Goal: Information Seeking & Learning: Learn about a topic

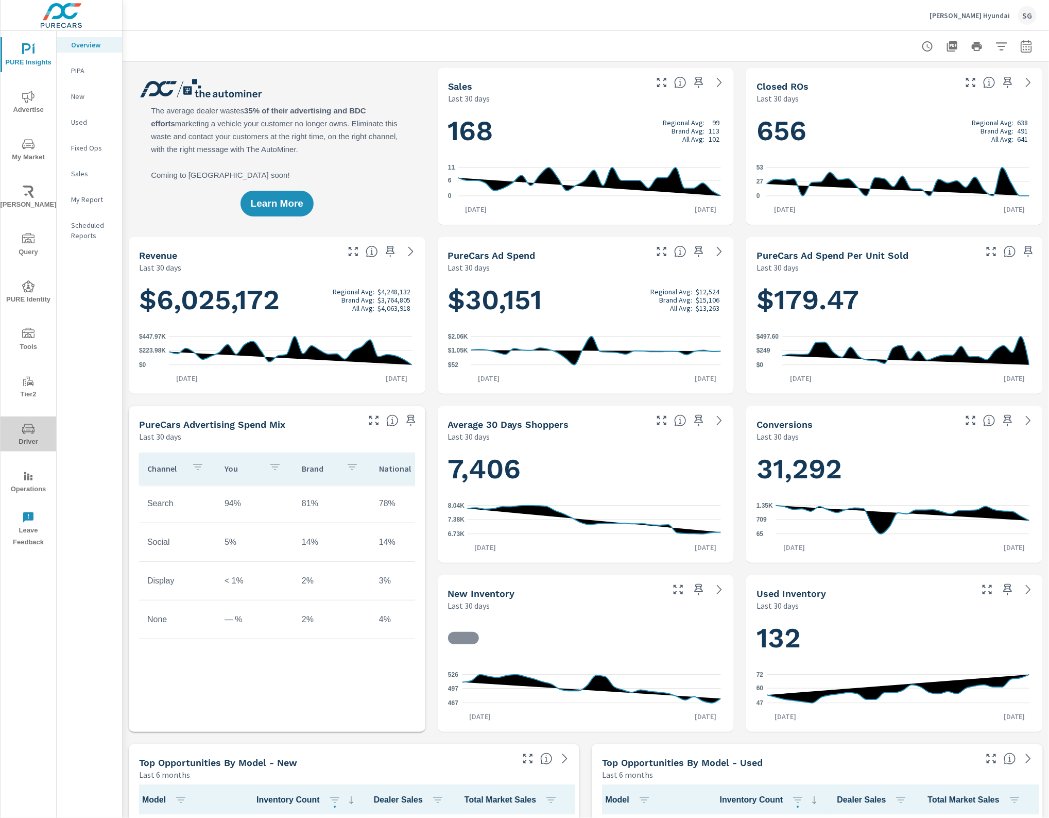
click at [38, 433] on span "Driver" at bounding box center [28, 434] width 49 height 25
click at [22, 428] on icon "nav menu" at bounding box center [28, 428] width 12 height 10
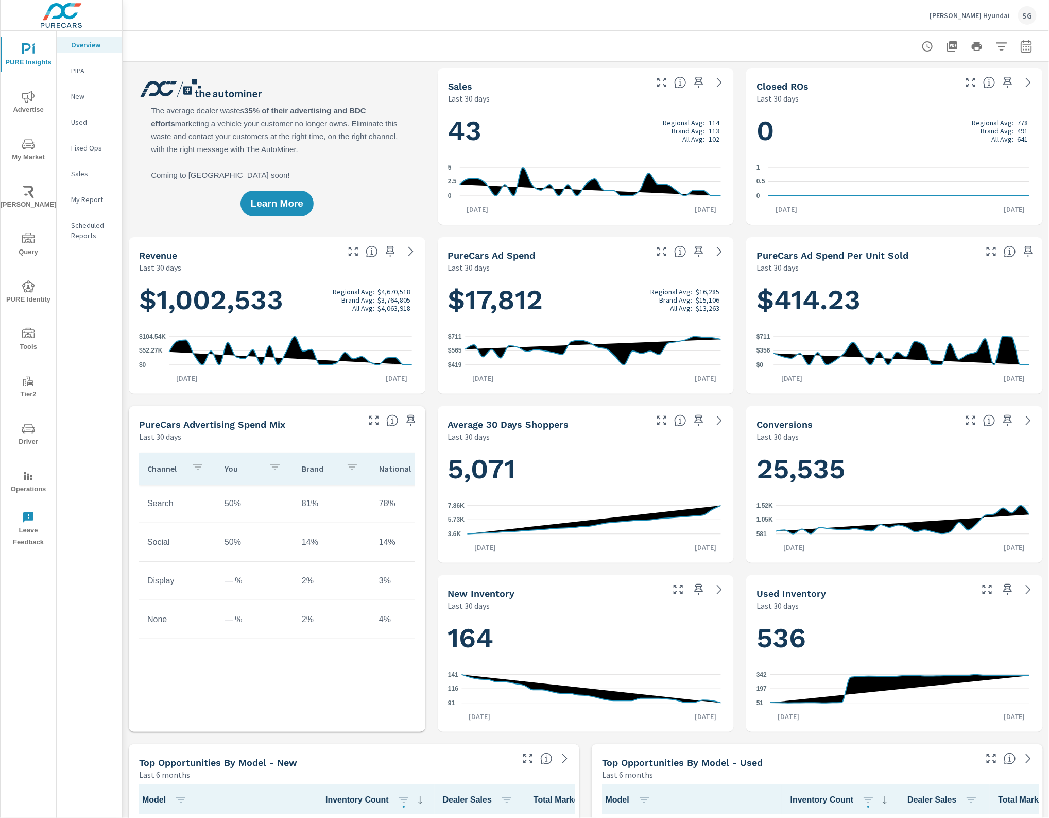
scroll to position [1, 0]
click at [31, 381] on icon "nav menu" at bounding box center [28, 381] width 12 height 12
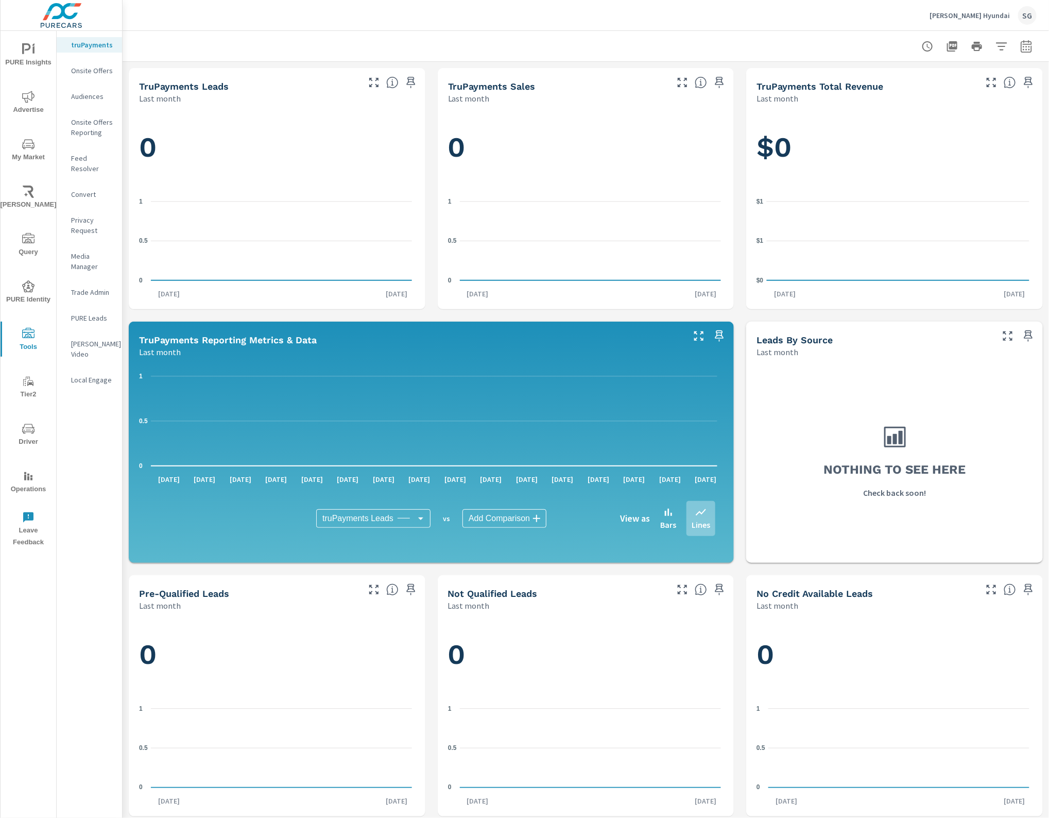
click at [83, 313] on p "PURE Leads" at bounding box center [92, 318] width 43 height 10
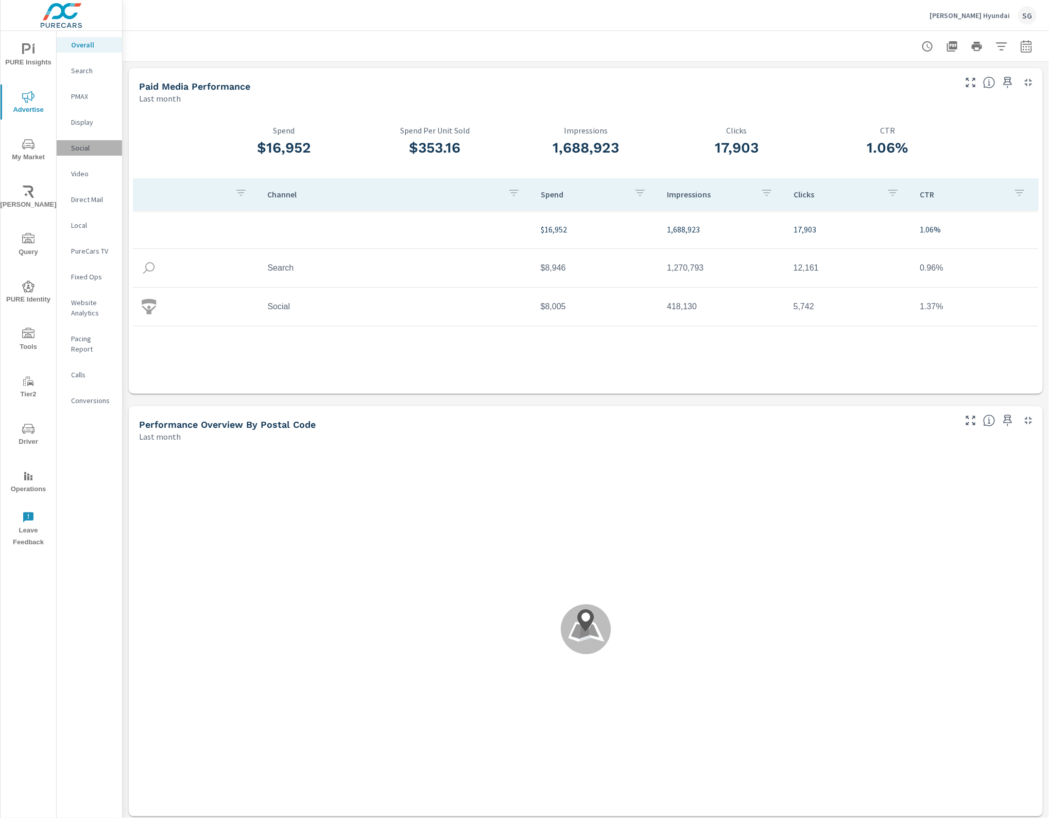
drag, startPoint x: 92, startPoint y: 149, endPoint x: 86, endPoint y: 147, distance: 6.7
click at [89, 148] on p "Social" at bounding box center [92, 148] width 43 height 10
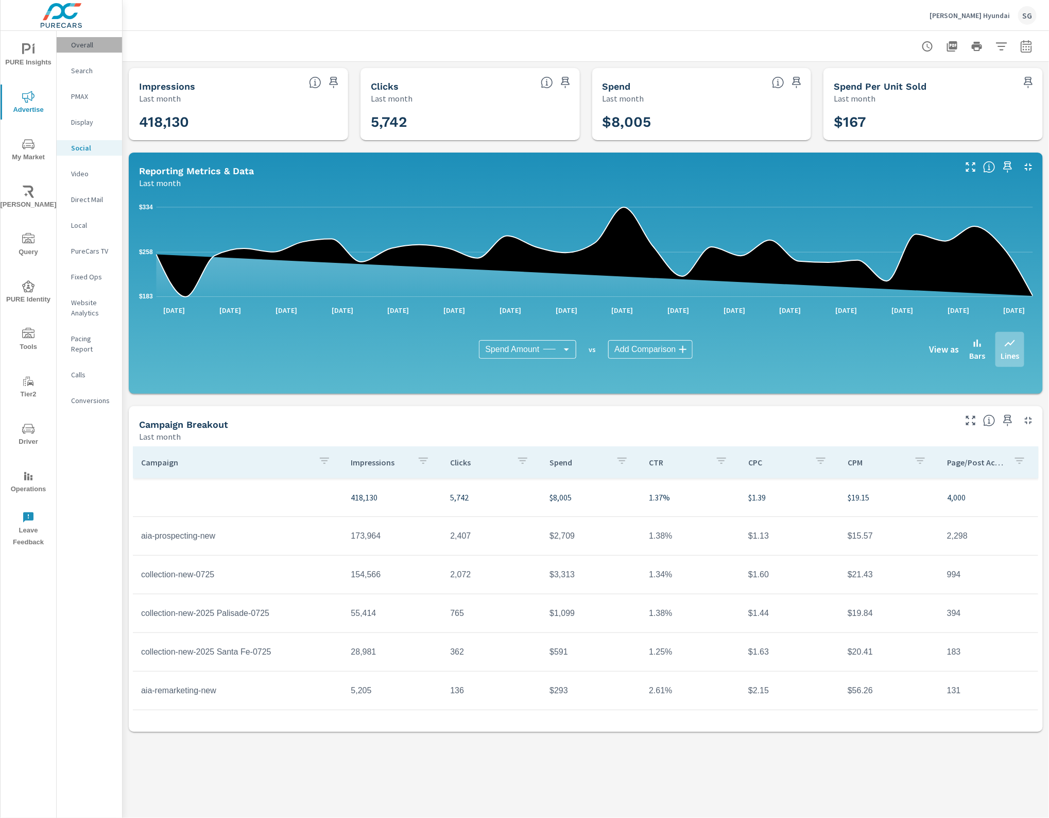
click at [91, 40] on p "Overall" at bounding box center [92, 45] width 43 height 10
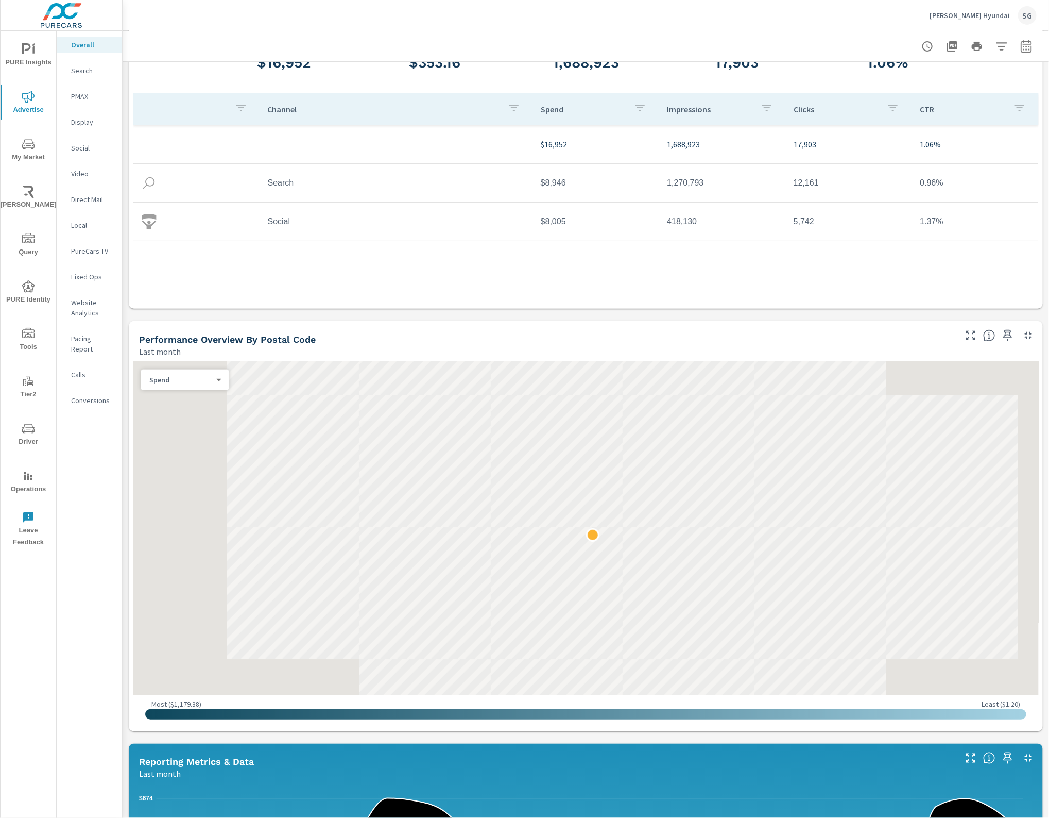
scroll to position [193, 0]
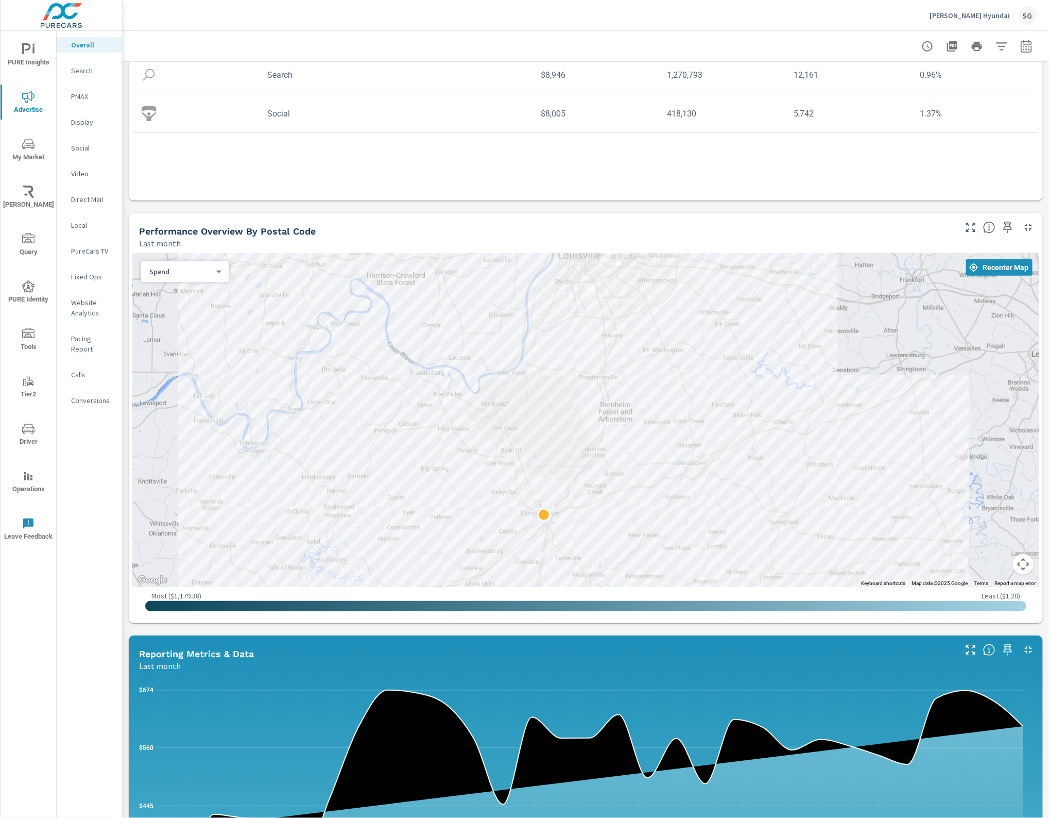
drag, startPoint x: 485, startPoint y: 519, endPoint x: 603, endPoint y: 357, distance: 201.0
click at [603, 357] on div at bounding box center [586, 420] width 906 height 334
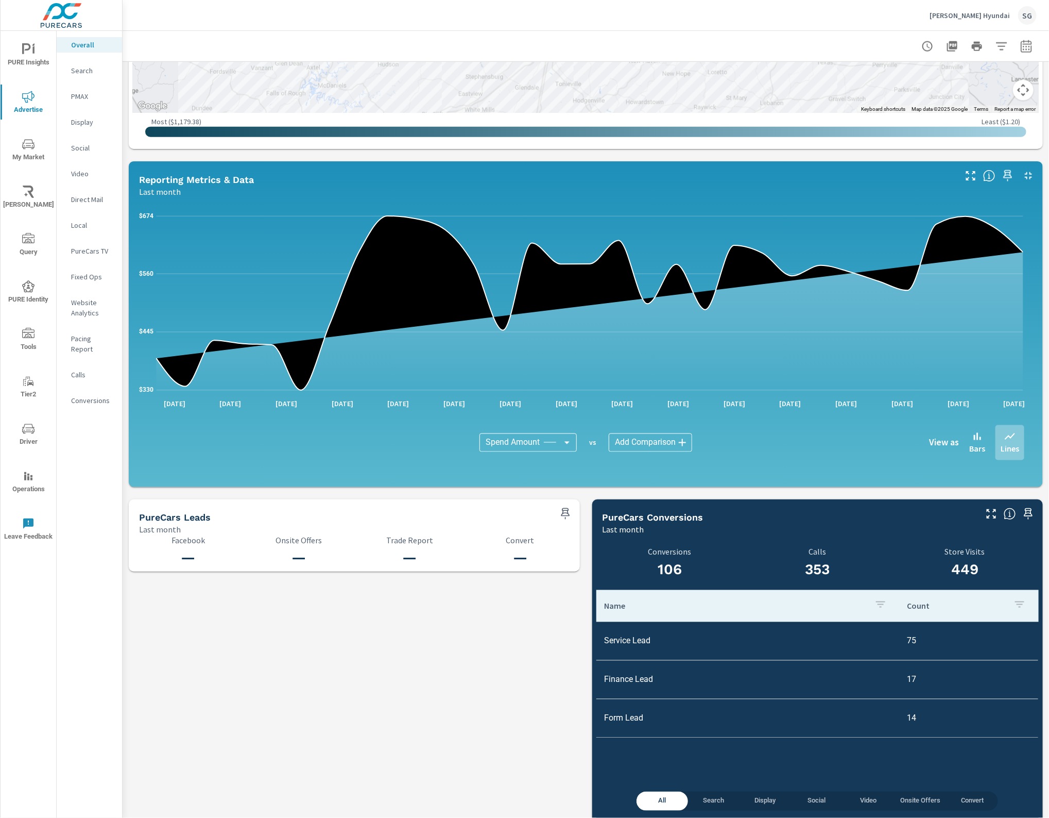
scroll to position [680, 0]
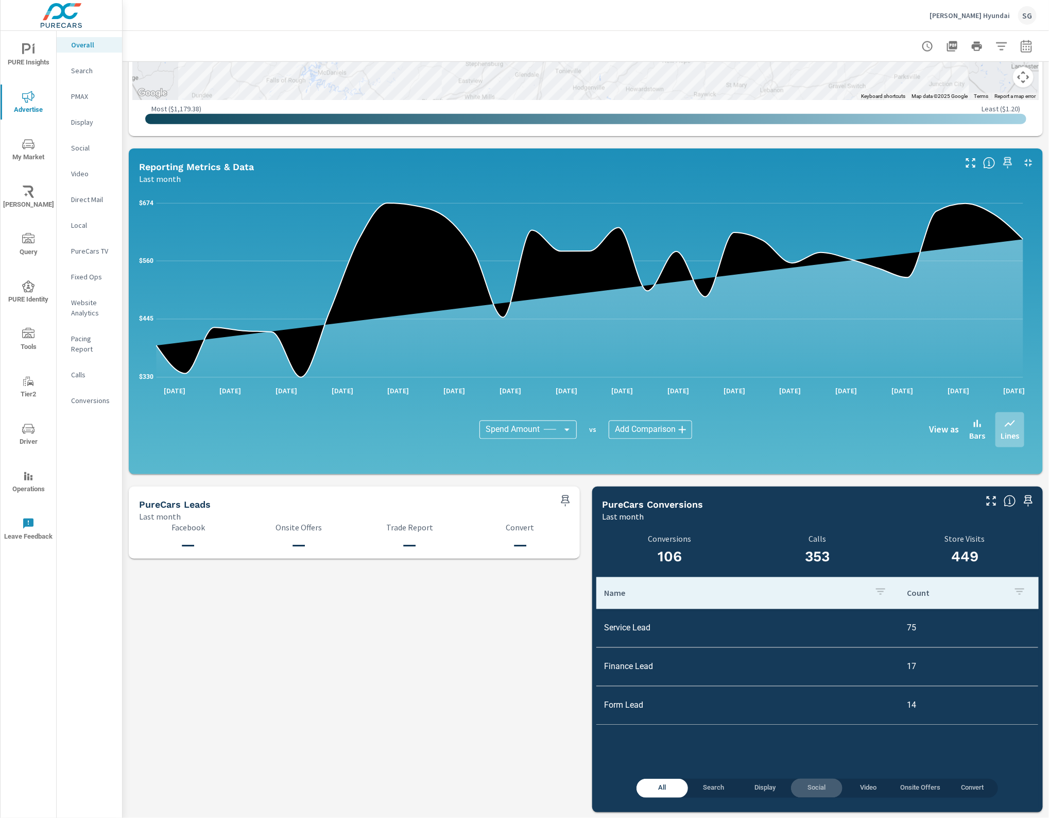
drag, startPoint x: 809, startPoint y: 784, endPoint x: 802, endPoint y: 786, distance: 7.7
click at [810, 785] on span "Social" at bounding box center [816, 788] width 39 height 12
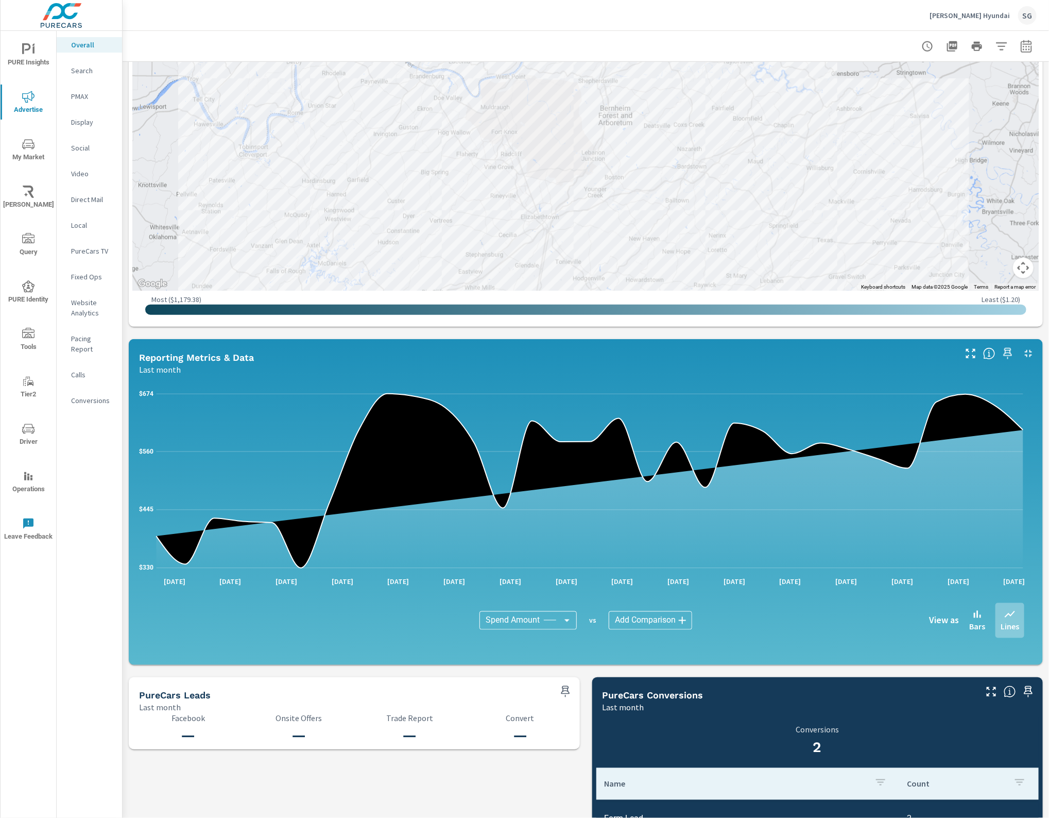
scroll to position [358, 0]
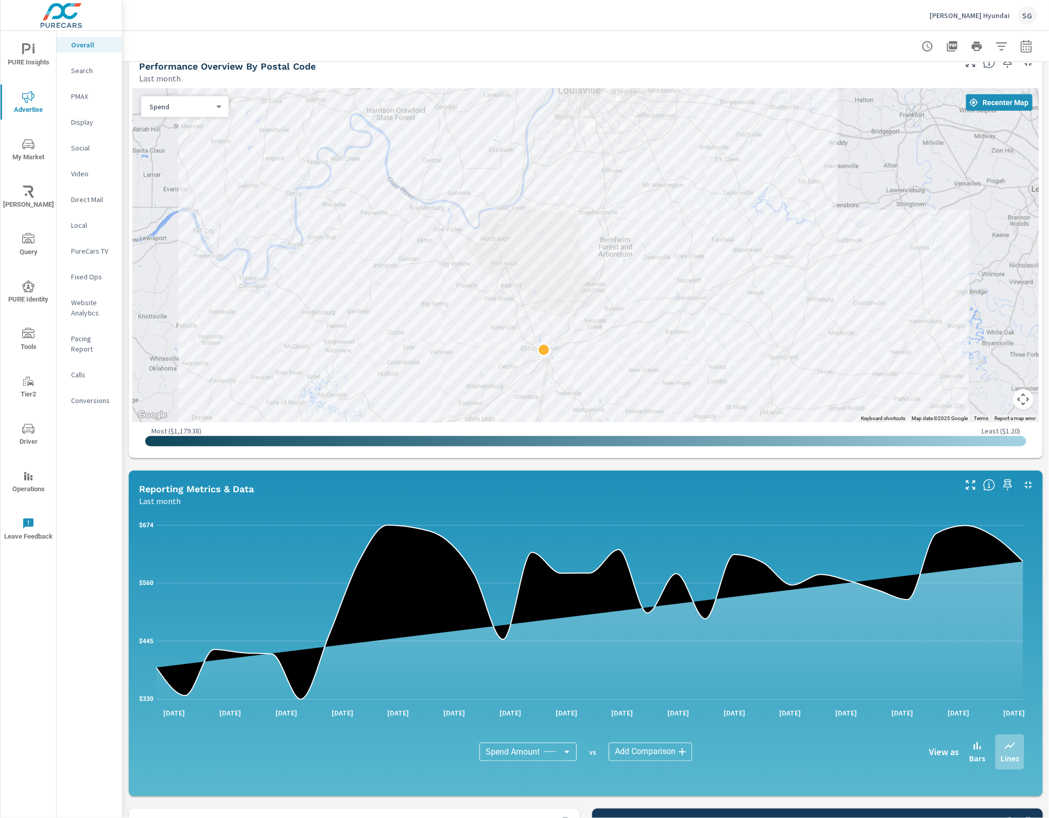
click at [80, 147] on p "Social" at bounding box center [92, 148] width 43 height 10
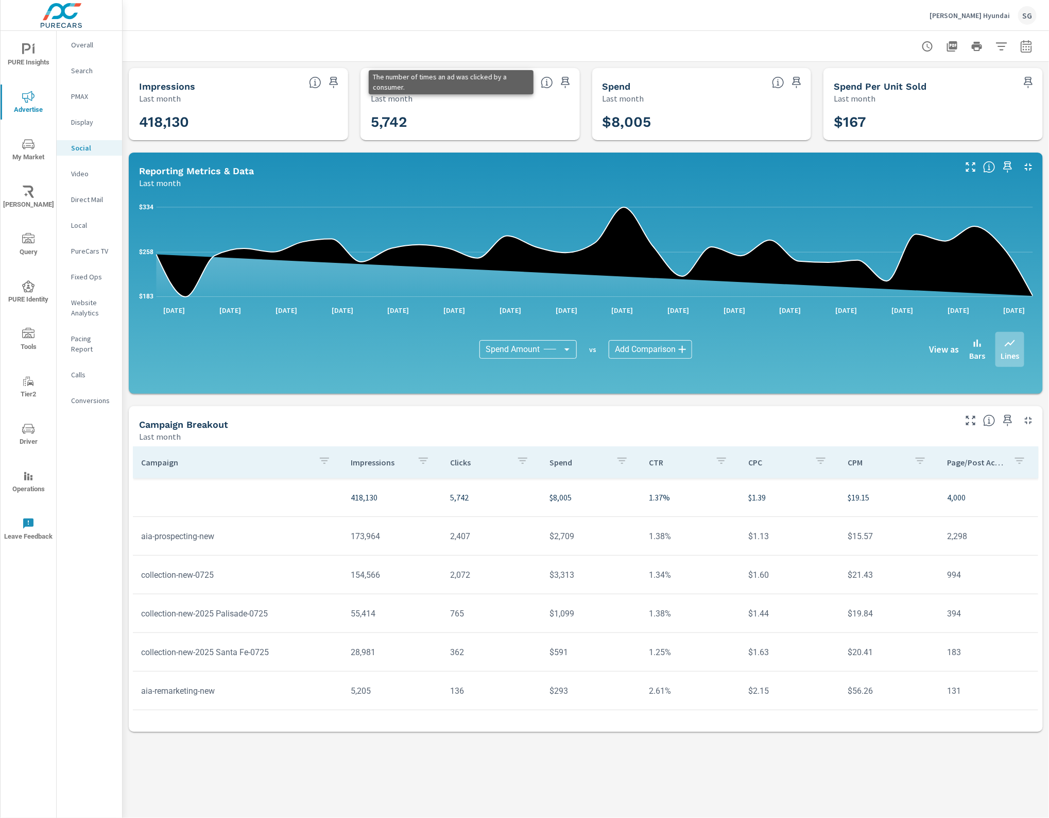
click at [546, 82] on icon at bounding box center [547, 82] width 12 height 12
click at [80, 395] on p "Conversions" at bounding box center [92, 400] width 43 height 10
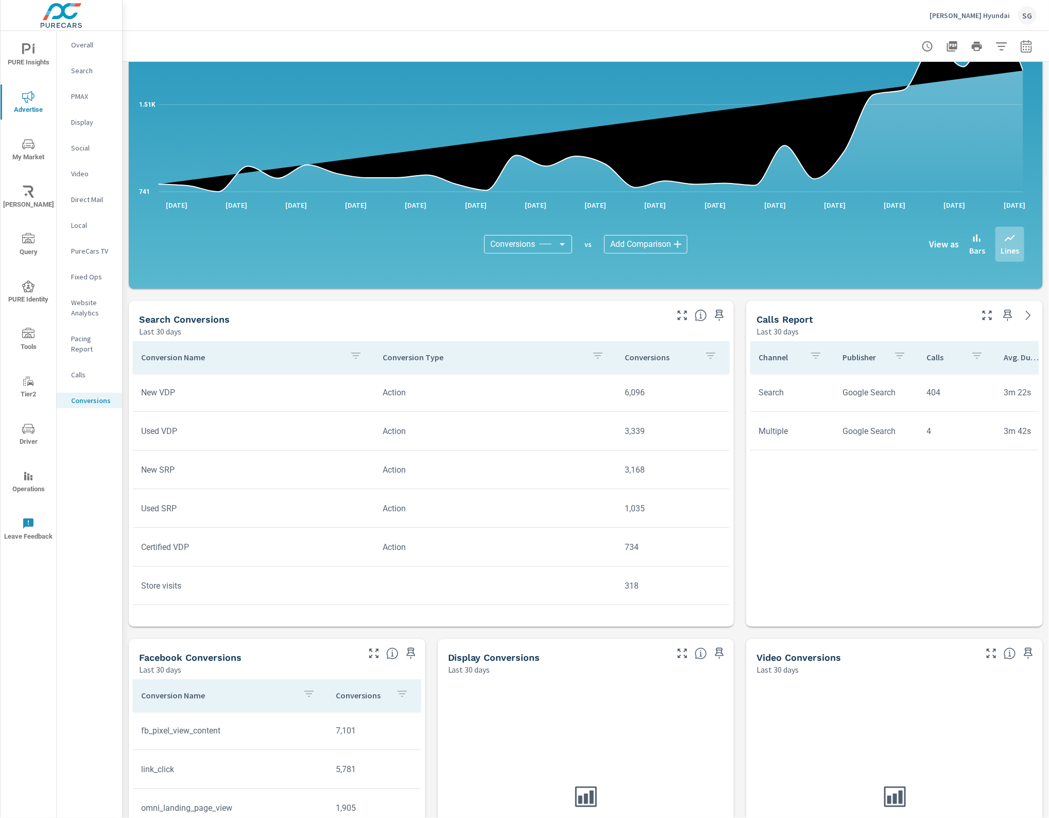
scroll to position [342, 0]
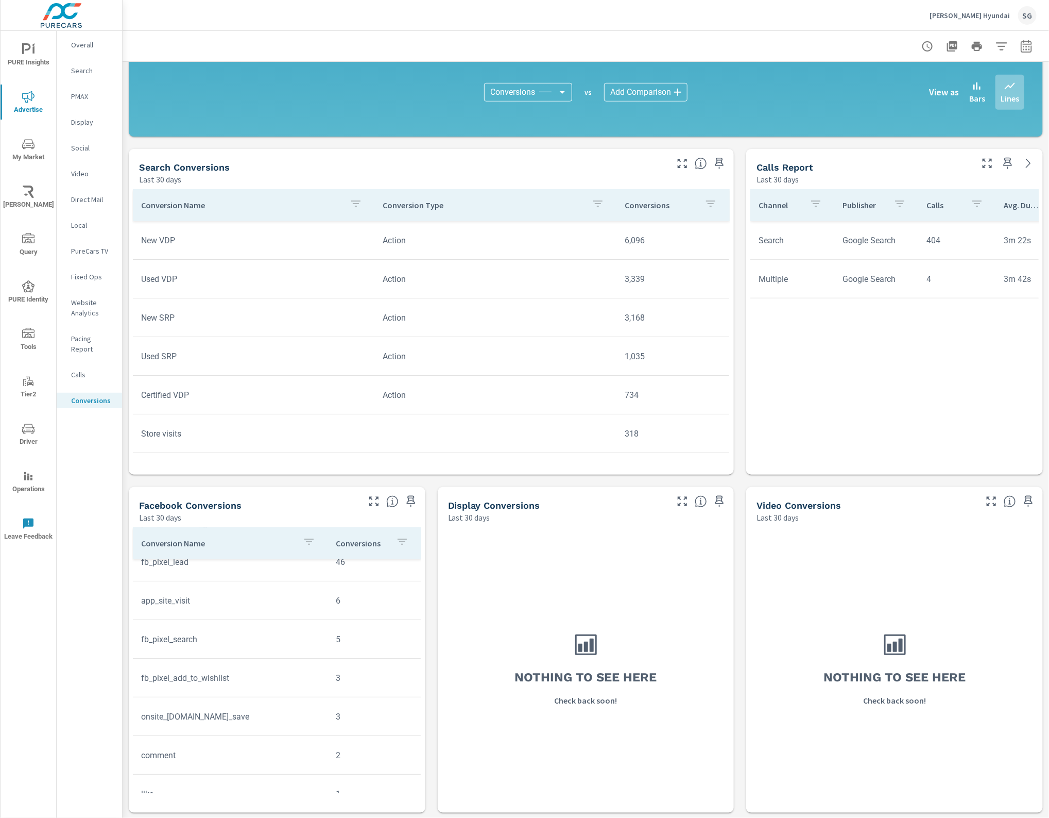
scroll to position [258, 0]
click at [1021, 49] on icon "button" at bounding box center [1027, 46] width 12 height 12
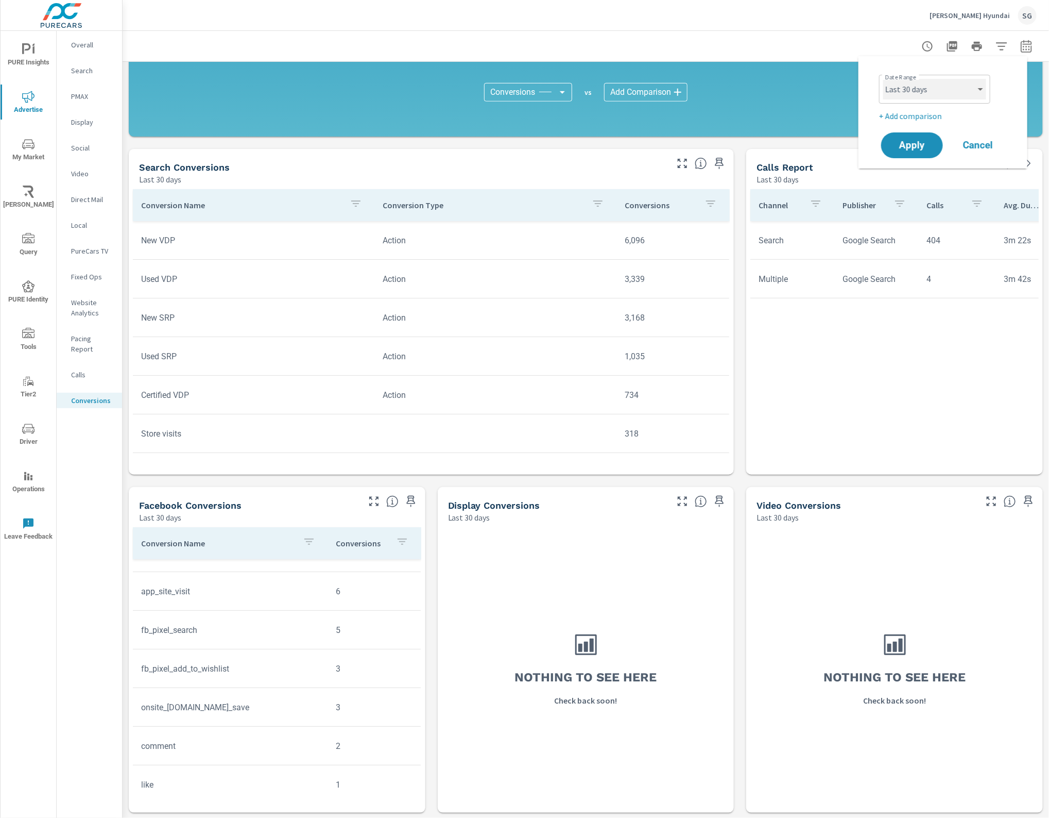
click at [925, 93] on select "Custom Yesterday Last week Last 7 days Last 14 days Last 30 days Last 45 days L…" at bounding box center [935, 89] width 103 height 21
click at [884, 79] on select "Custom Yesterday Last week Last 7 days Last 14 days Last 30 days Last 45 days L…" at bounding box center [935, 89] width 103 height 21
select select "Last month"
click at [924, 144] on span "Apply" at bounding box center [912, 146] width 42 height 10
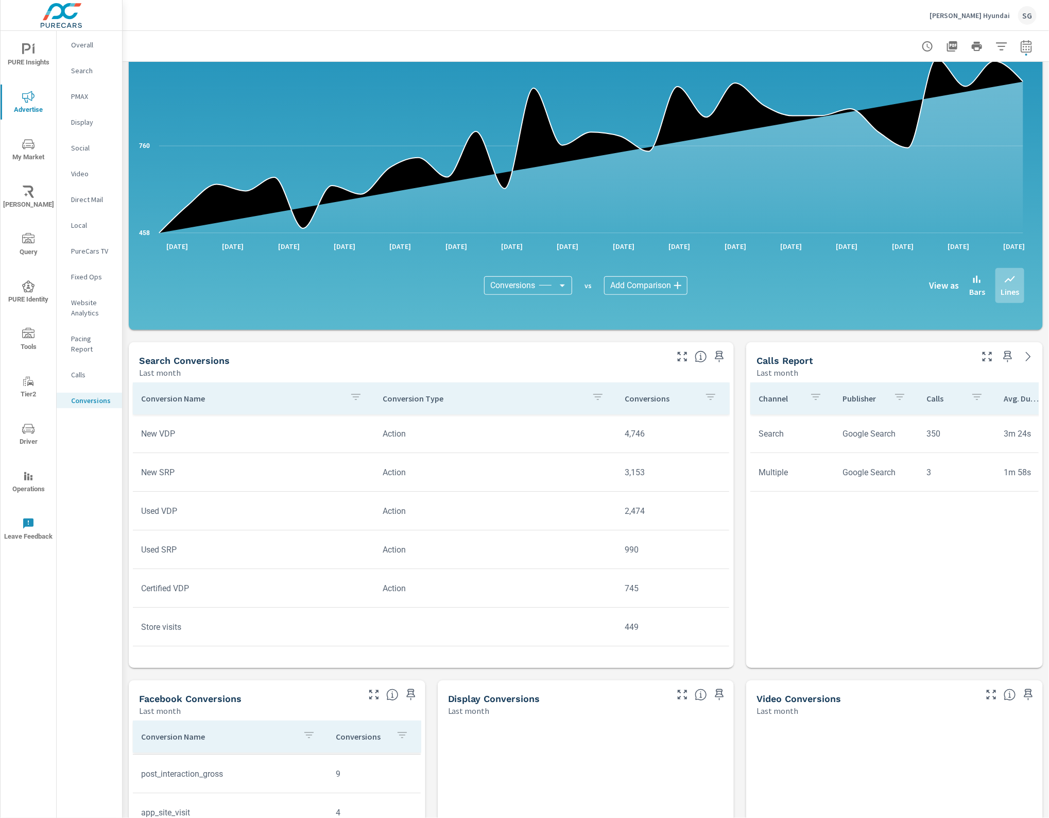
scroll to position [342, 0]
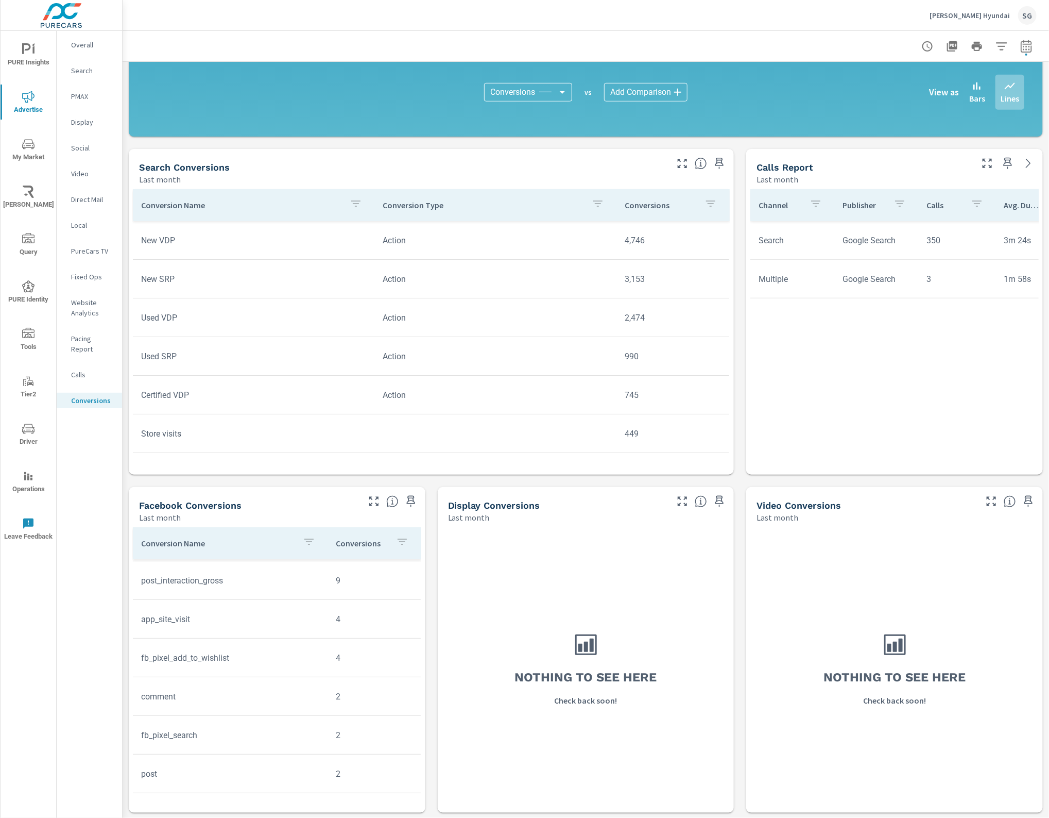
scroll to position [119, 0]
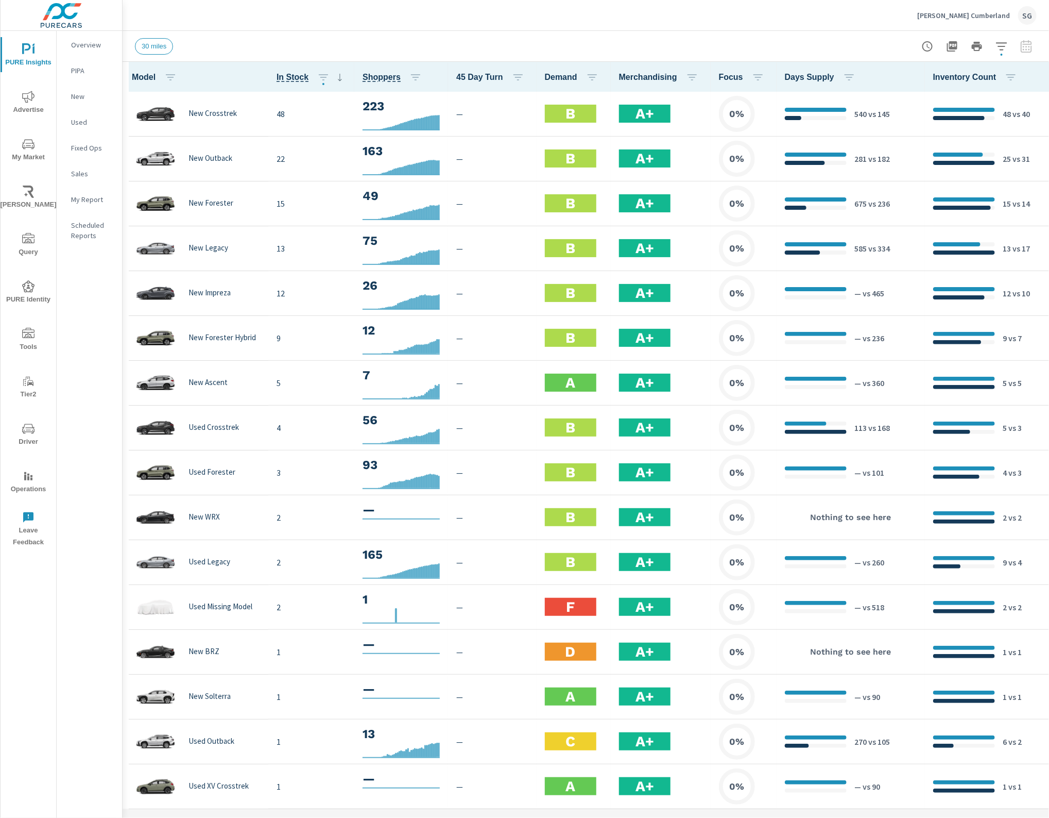
click at [1049, 73] on icon "button" at bounding box center [1051, 77] width 2 height 8
click at [1011, 192] on span "Market Comparison" at bounding box center [1001, 193] width 65 height 10
click at [1000, 47] on icon "button" at bounding box center [1002, 46] width 12 height 12
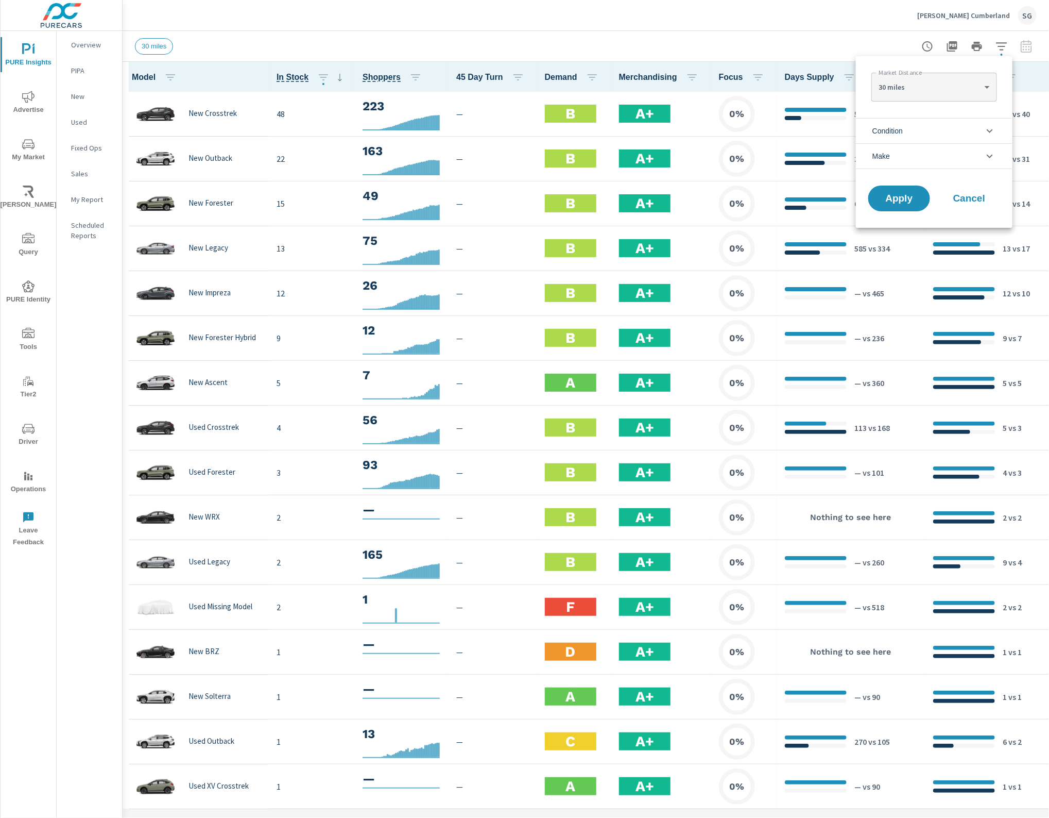
click at [935, 85] on body "PURE Insights Advertise My Market [PERSON_NAME] Query PURE Identity Tools Tier2…" at bounding box center [524, 409] width 1049 height 818
click at [923, 134] on li "100 miles" at bounding box center [934, 136] width 125 height 16
type Distance "100"
drag, startPoint x: 895, startPoint y: 193, endPoint x: 894, endPoint y: 187, distance: 6.4
click at [895, 195] on span "Apply" at bounding box center [899, 199] width 42 height 10
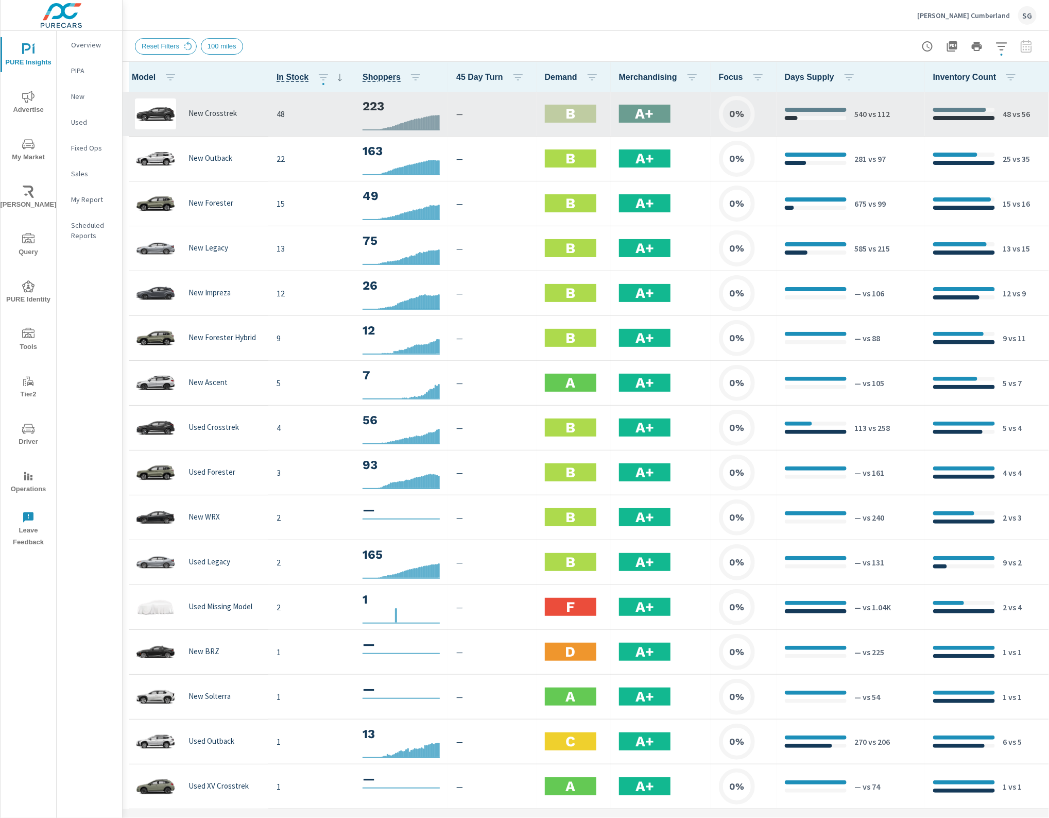
scroll to position [2, 0]
